Goal: Check status: Check status

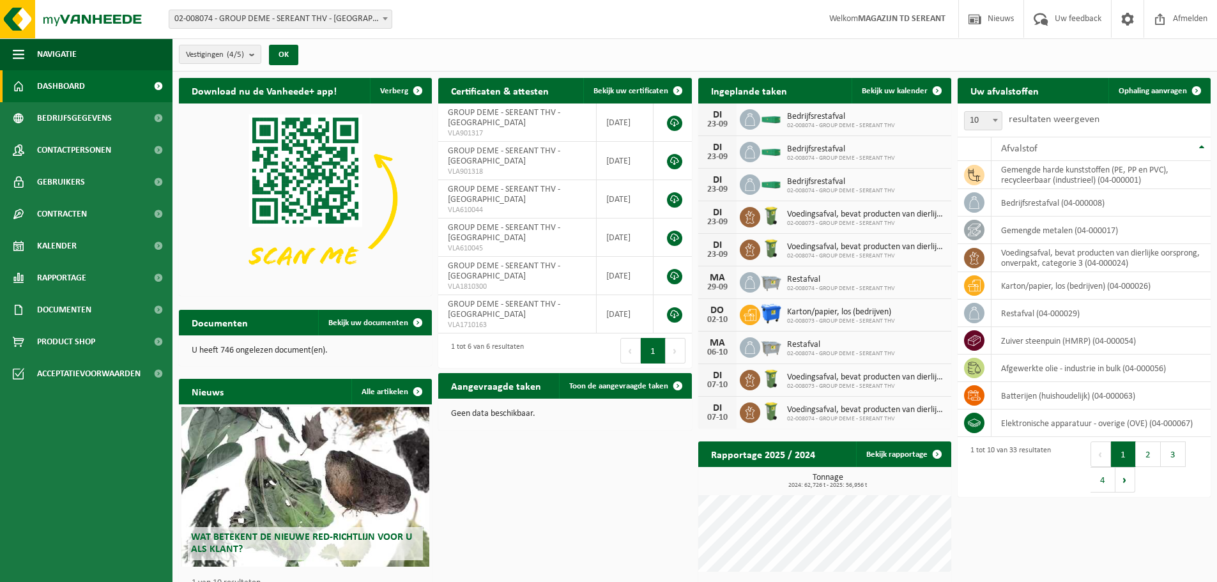
click at [72, 82] on span "Dashboard" at bounding box center [61, 86] width 48 height 32
click at [902, 88] on span "Bekijk uw kalender" at bounding box center [895, 91] width 66 height 8
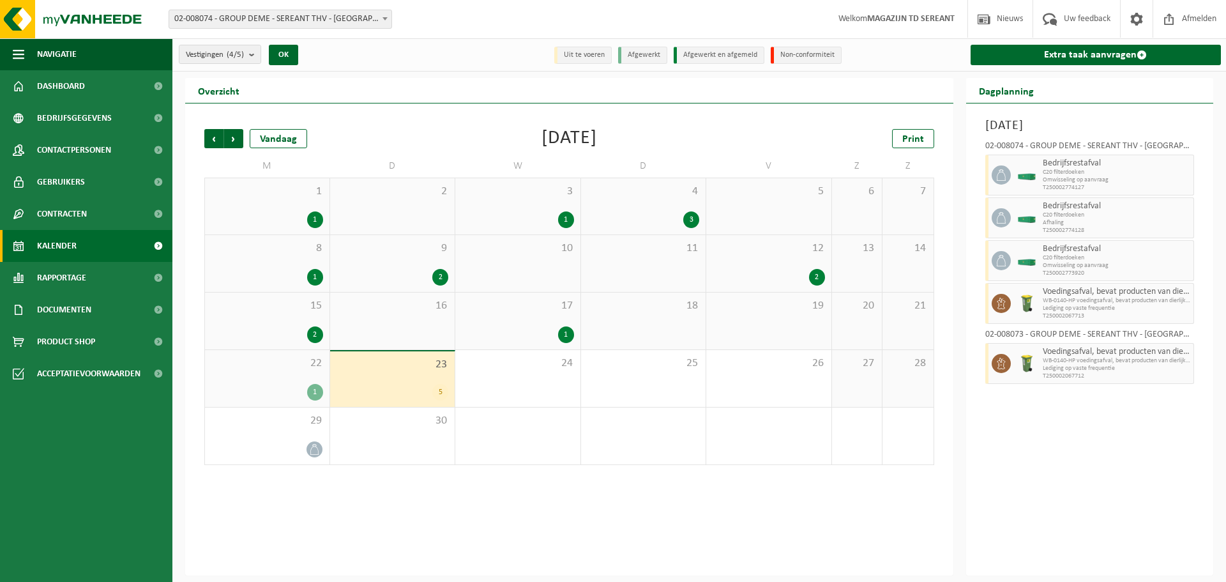
click at [435, 273] on div "2" at bounding box center [440, 277] width 16 height 17
